Goal: Download file/media

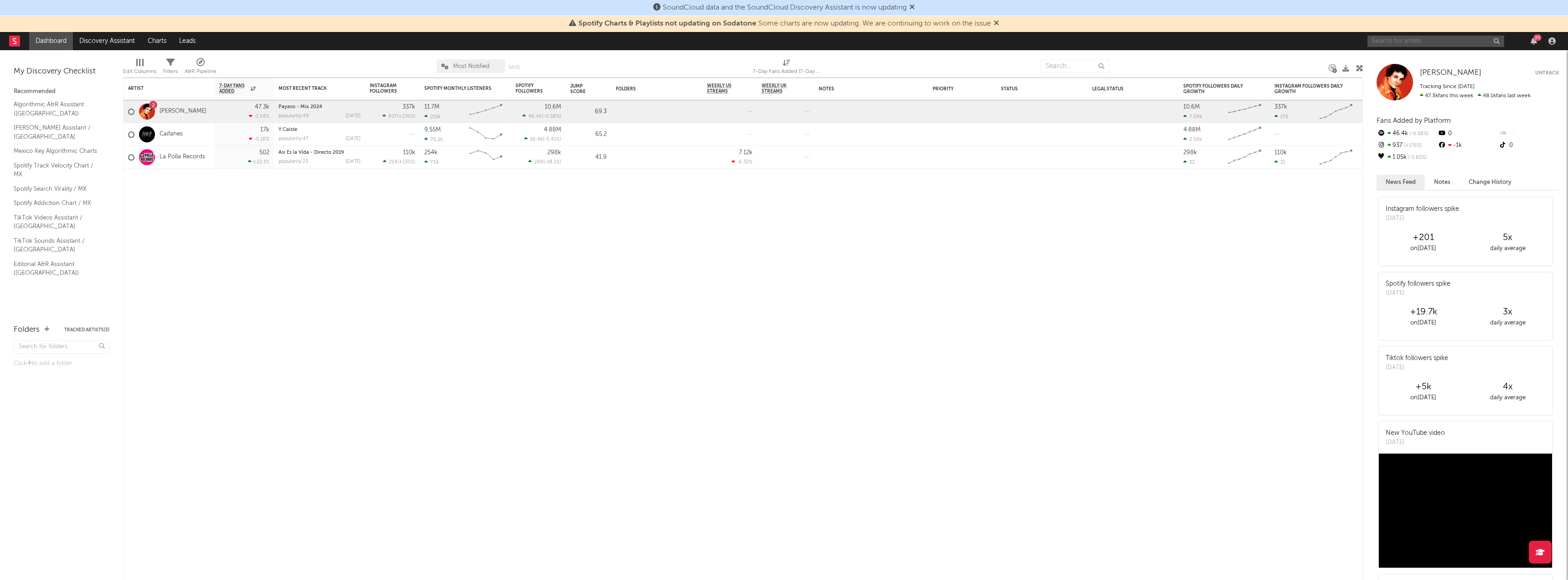
click at [1475, 42] on input "text" at bounding box center [1436, 42] width 137 height 11
type input "giovanni ayala"
click at [1425, 60] on div "Giovanny Ayala" at bounding box center [1450, 59] width 100 height 11
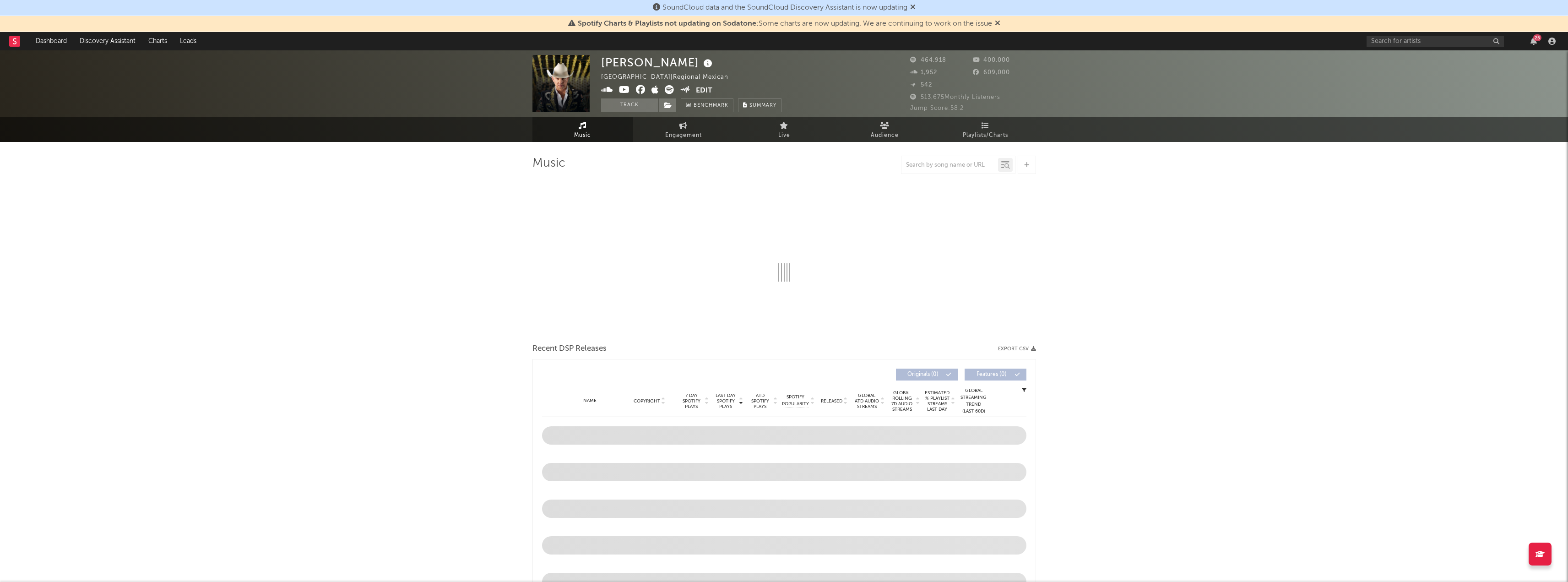
select select "6m"
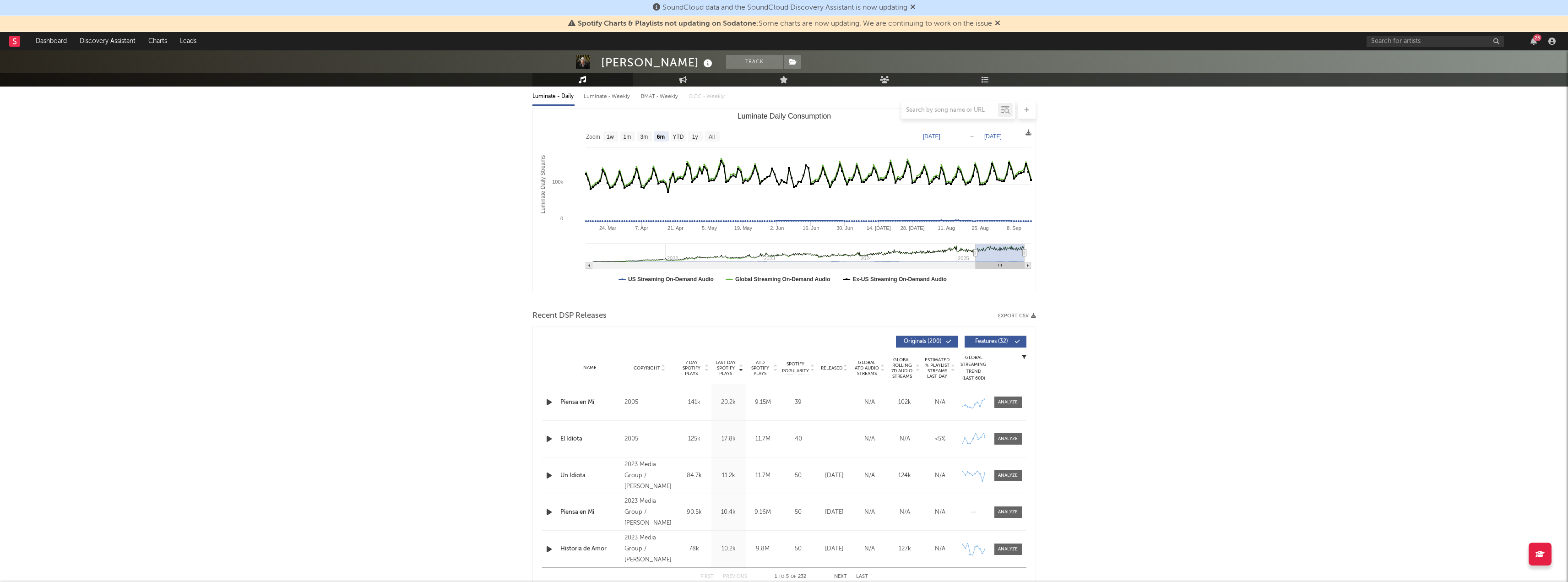
scroll to position [108, 0]
click at [1023, 315] on button "Export CSV" at bounding box center [1017, 313] width 38 height 6
